Goal: Task Accomplishment & Management: Use online tool/utility

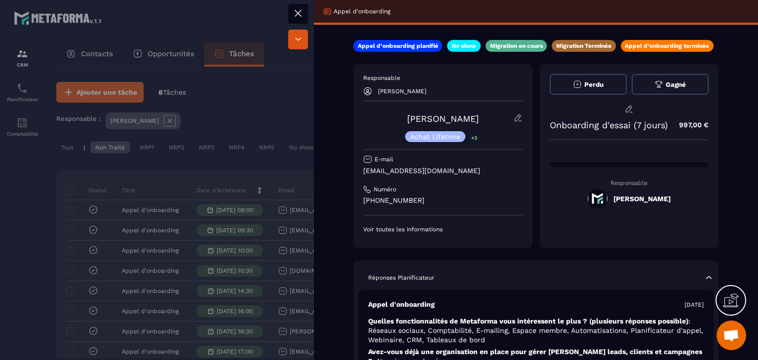
scroll to position [66, 0]
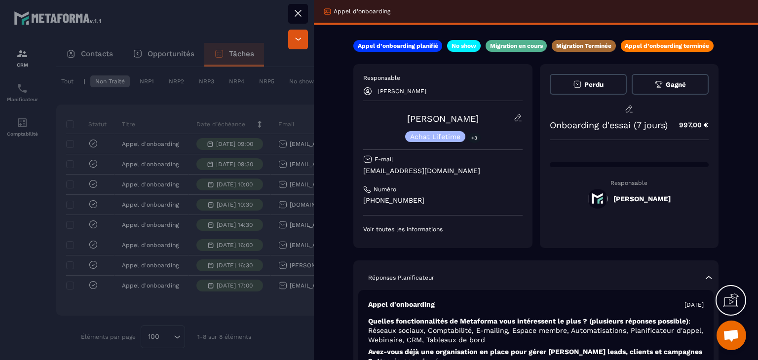
click at [293, 19] on button at bounding box center [298, 14] width 20 height 20
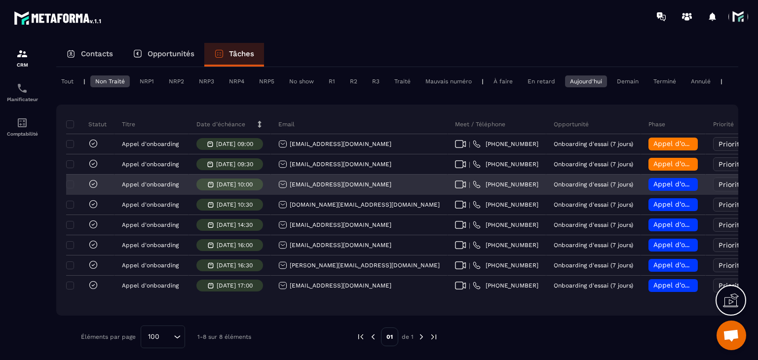
click at [335, 189] on div "[EMAIL_ADDRESS][DOMAIN_NAME]" at bounding box center [334, 184] width 113 height 9
